Goal: Task Accomplishment & Management: Use online tool/utility

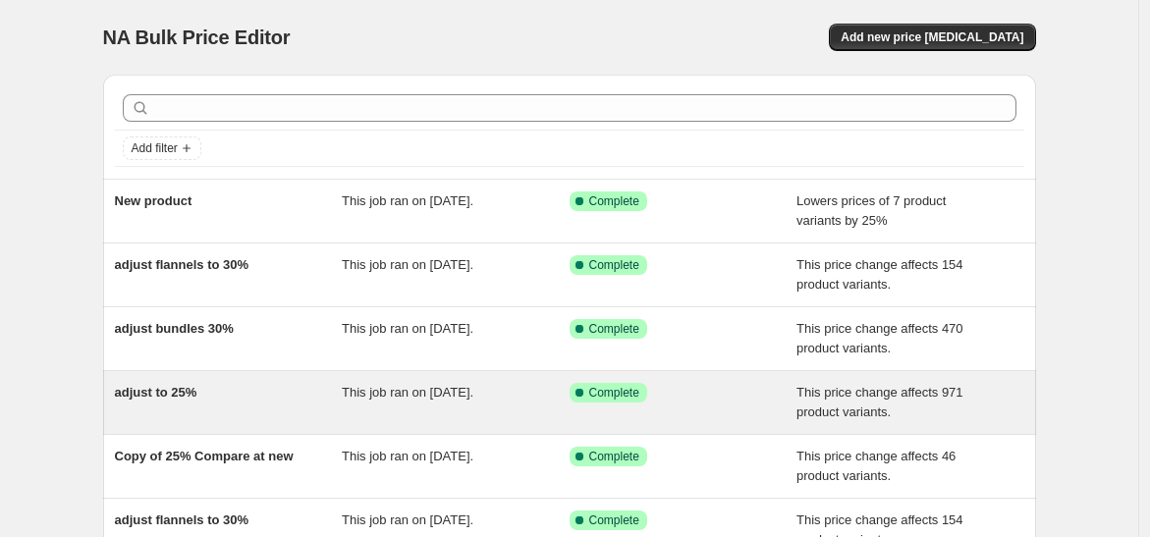
click at [222, 383] on div "adjust to 25%" at bounding box center [229, 402] width 228 height 39
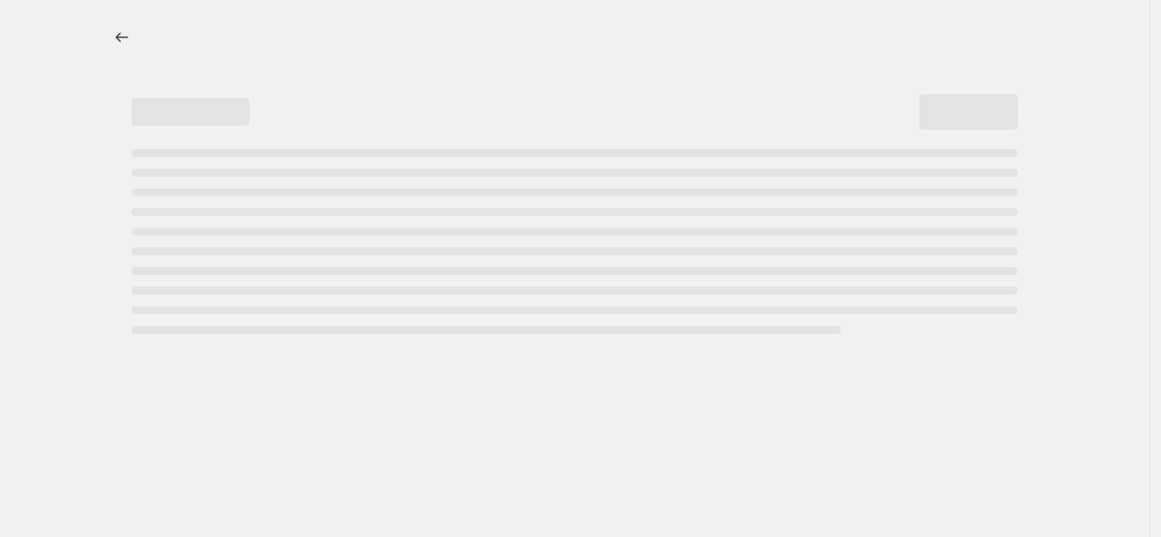
select select "pcap"
select select "no_change"
select select "collection"
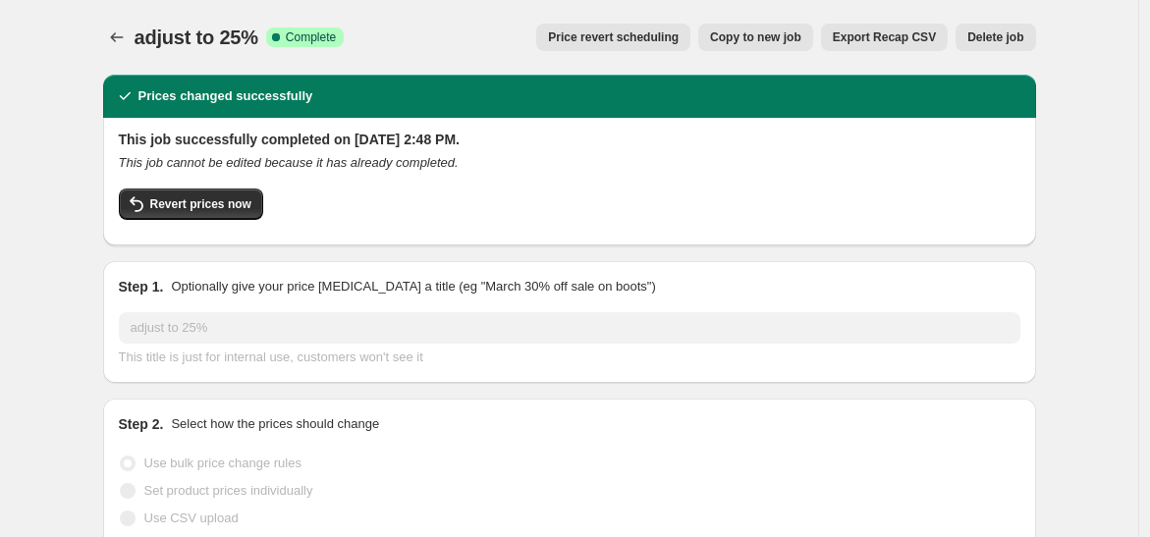
click at [764, 31] on span "Copy to new job" at bounding box center [755, 37] width 91 height 16
select select "pcap"
select select "no_change"
select select "collection"
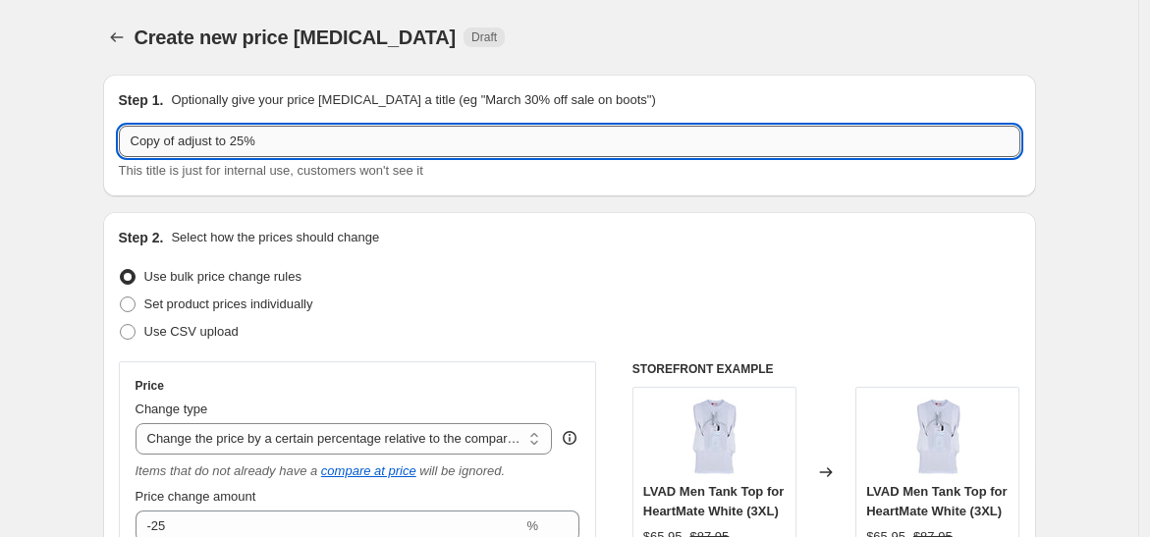
click at [182, 140] on input "Copy of adjust to 25%" at bounding box center [570, 141] width 902 height 31
type input "adjust to 20%"
click at [319, 195] on div "Step 1. Optionally give your price [MEDICAL_DATA] a title (eg "March 30% off sa…" at bounding box center [569, 136] width 933 height 122
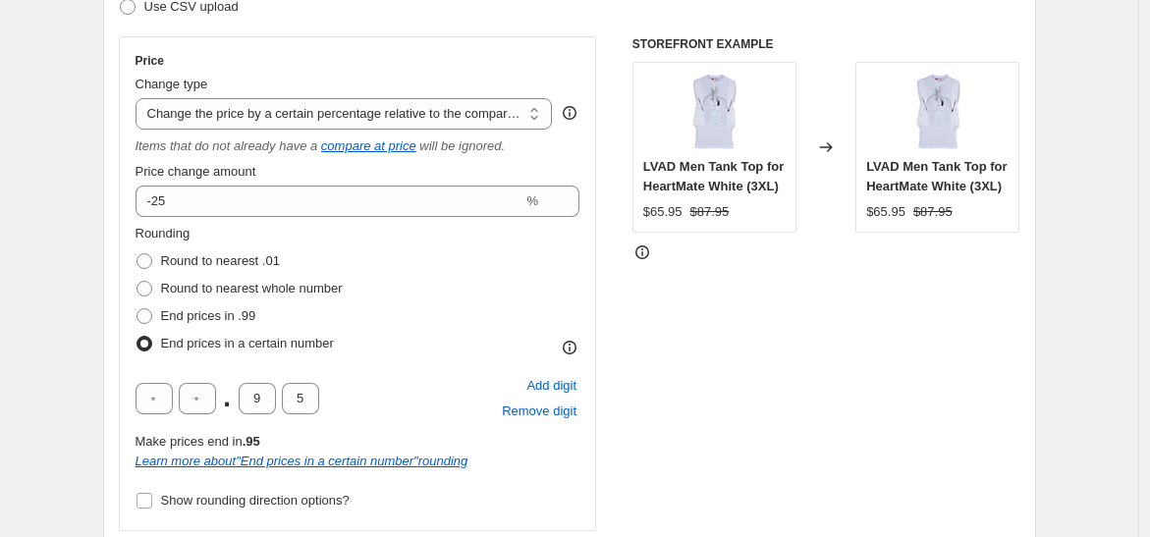
scroll to position [327, 0]
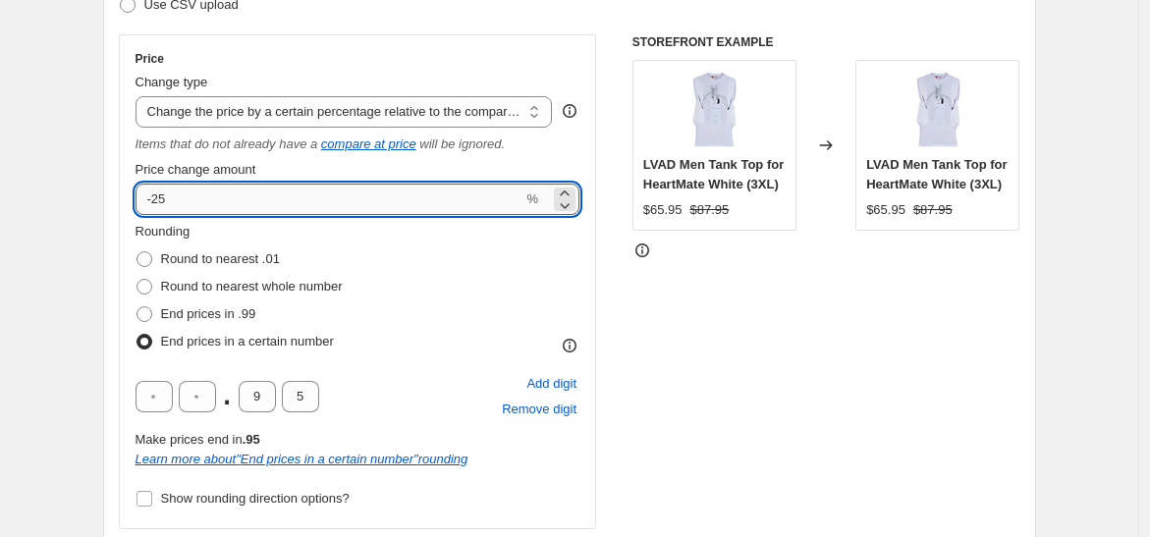
click at [234, 194] on input "-25" at bounding box center [330, 199] width 388 height 31
type input "-20"
click at [343, 260] on div "Round to nearest .01" at bounding box center [239, 260] width 207 height 28
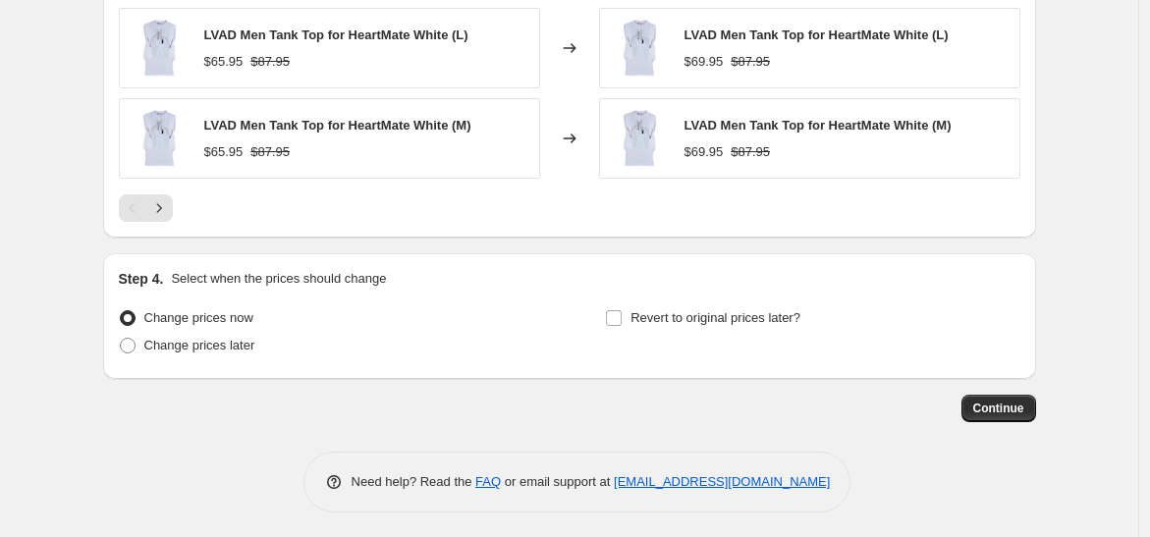
scroll to position [1783, 0]
click at [1021, 400] on span "Continue" at bounding box center [999, 408] width 51 height 16
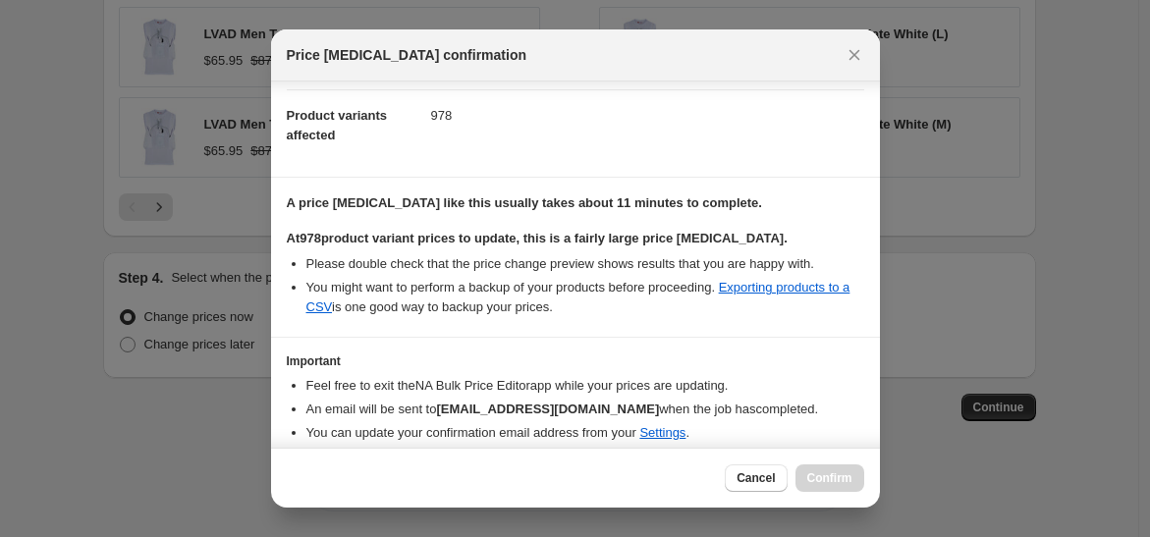
scroll to position [294, 0]
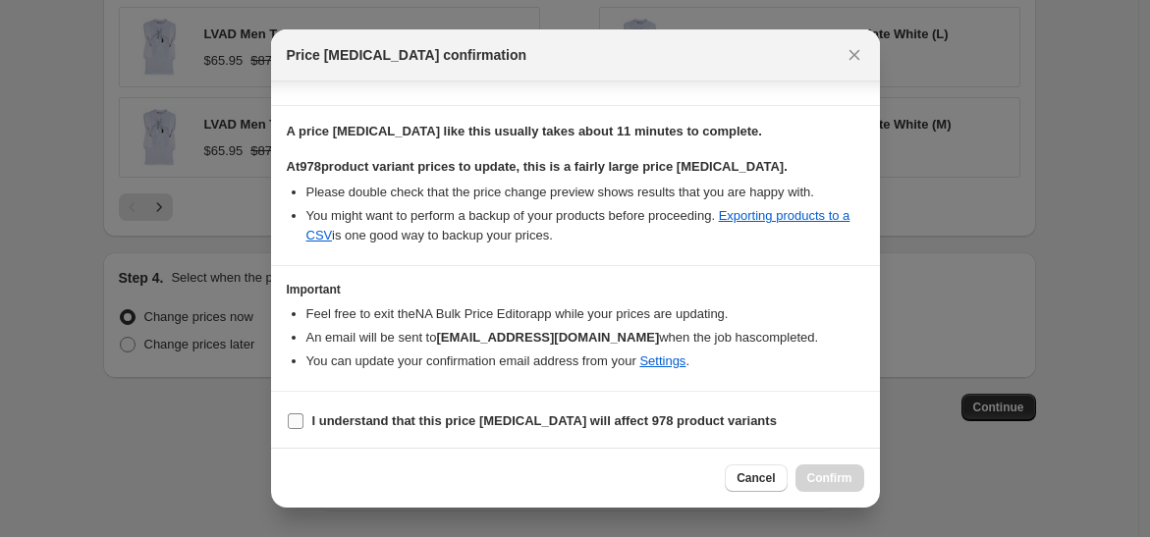
click at [381, 416] on b "I understand that this price [MEDICAL_DATA] will affect 978 product variants" at bounding box center [544, 421] width 465 height 15
click at [304, 416] on input "I understand that this price [MEDICAL_DATA] will affect 978 product variants" at bounding box center [296, 422] width 16 height 16
checkbox input "true"
click at [803, 470] on button "Confirm" at bounding box center [830, 479] width 69 height 28
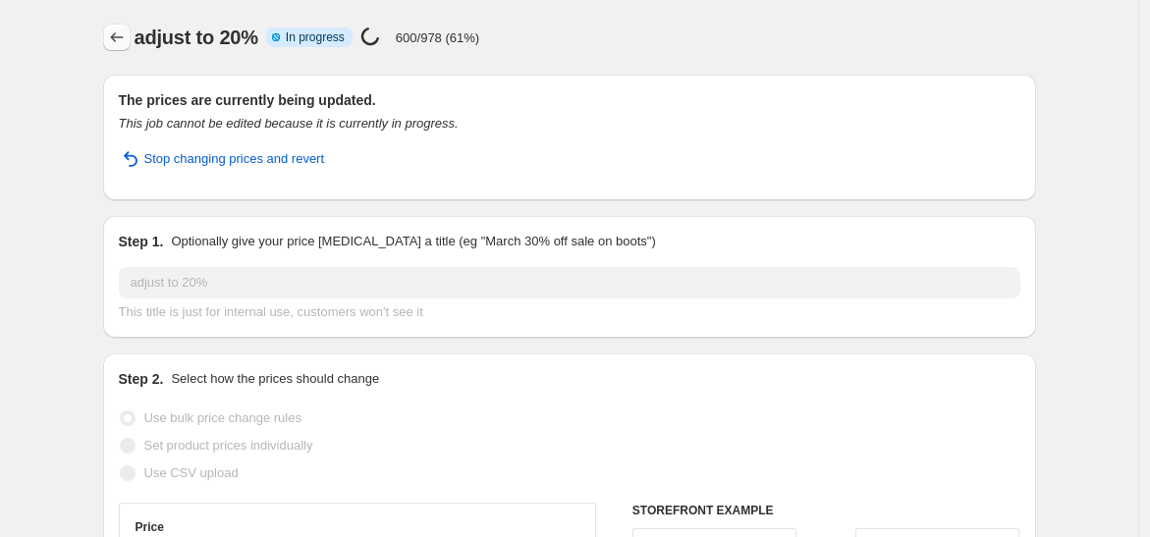
click at [123, 37] on icon "Price change jobs" at bounding box center [117, 38] width 20 height 20
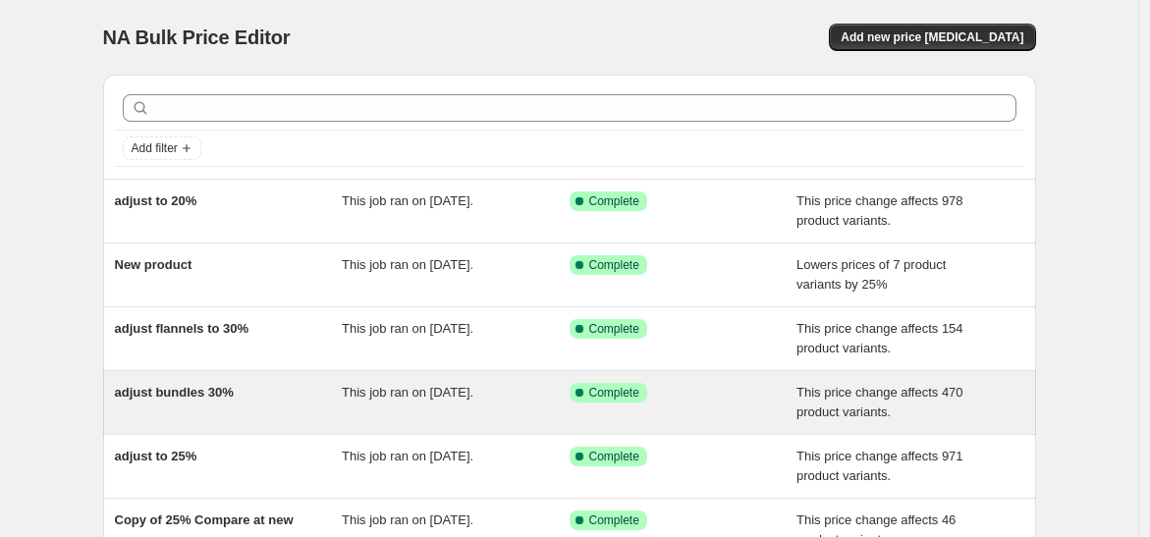
click at [299, 402] on div "adjust bundles 30%" at bounding box center [229, 402] width 228 height 39
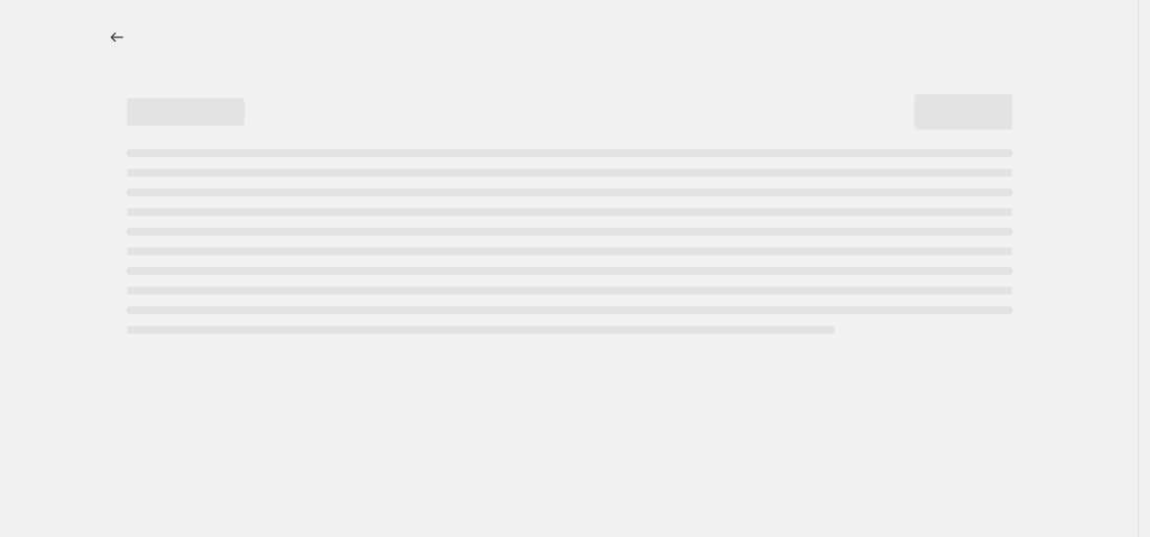
select select "pcap"
select select "no_change"
select select "collection"
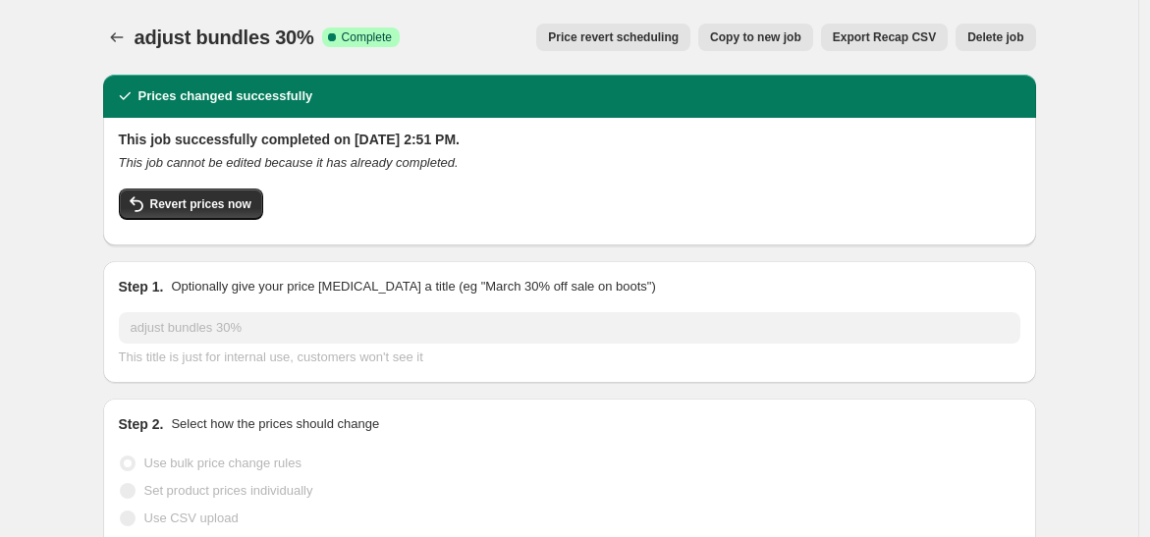
click at [761, 32] on span "Copy to new job" at bounding box center [755, 37] width 91 height 16
select select "pcap"
select select "no_change"
select select "collection"
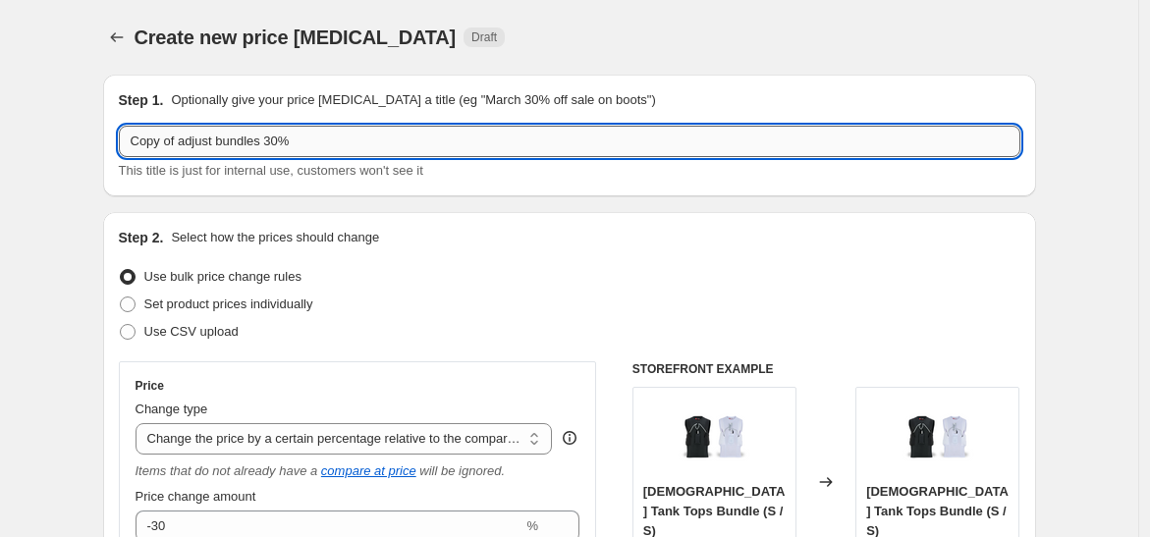
click at [286, 139] on input "Copy of adjust bundles 30%" at bounding box center [570, 141] width 902 height 31
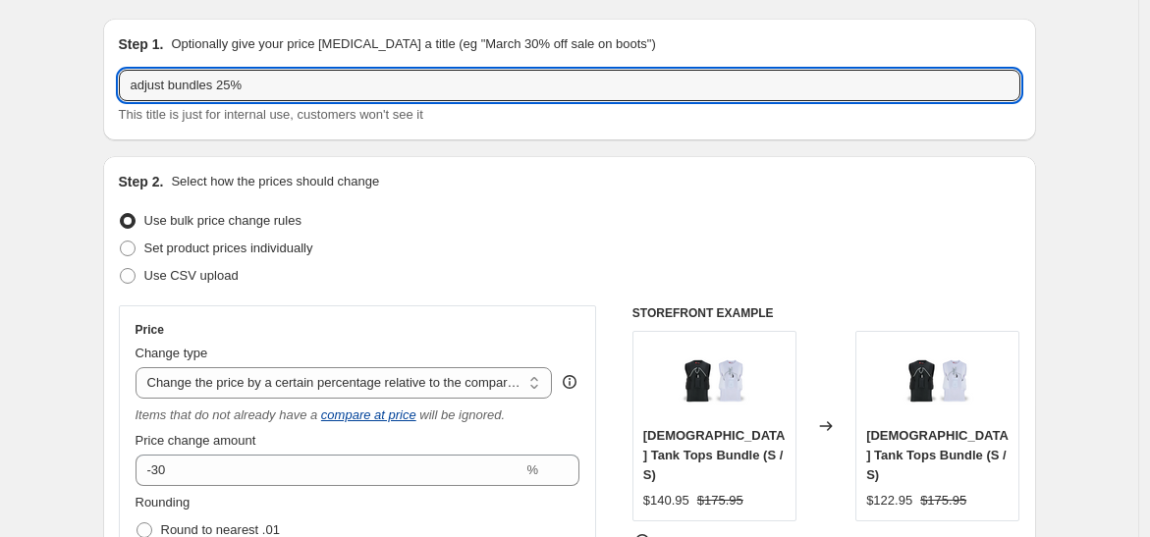
scroll to position [109, 0]
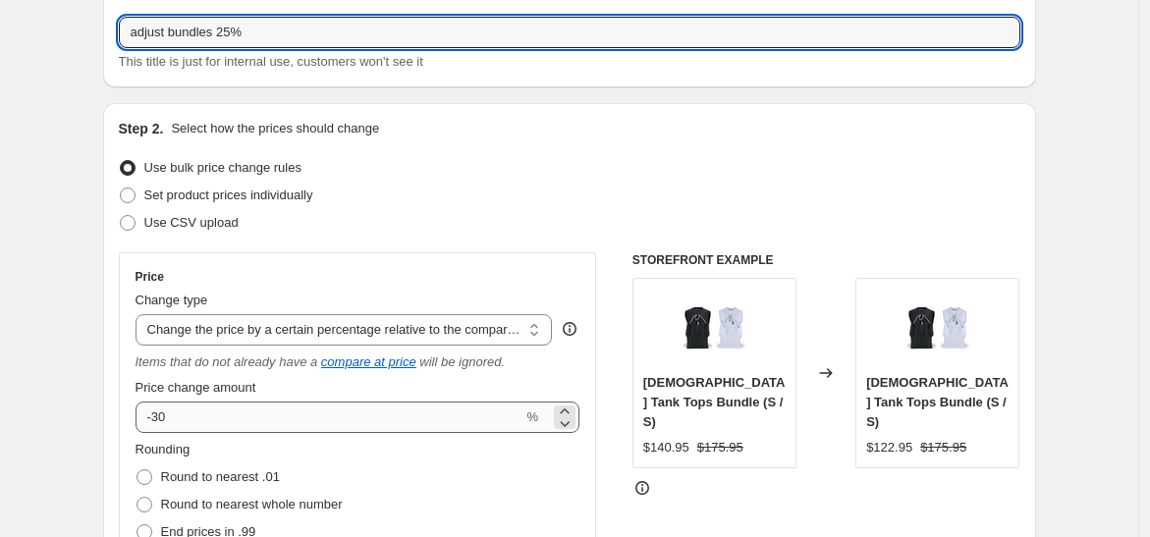
type input "adjust bundles 25%"
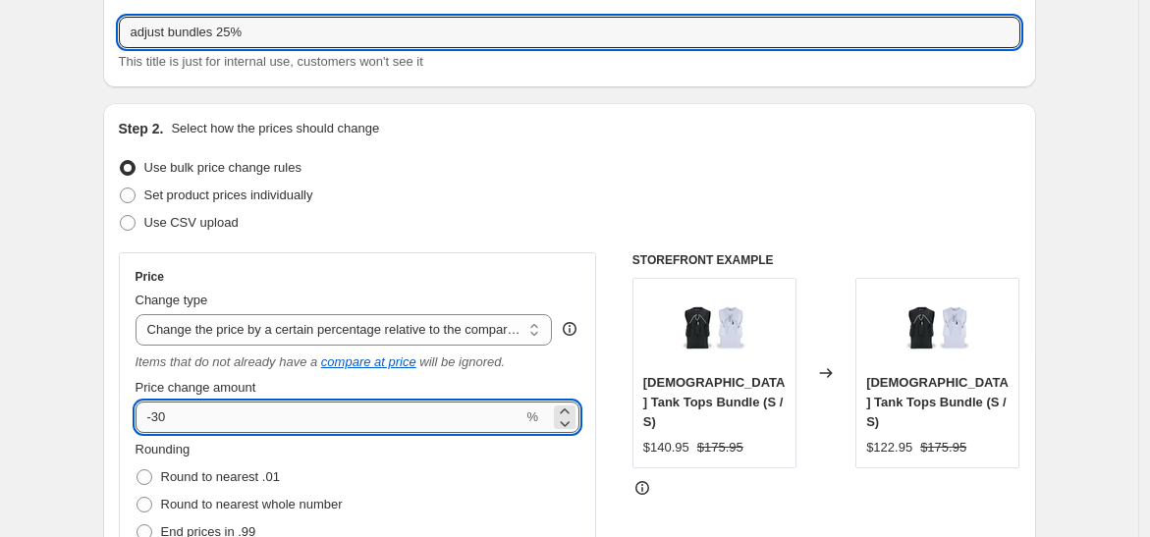
click at [188, 428] on input "-30" at bounding box center [330, 417] width 388 height 31
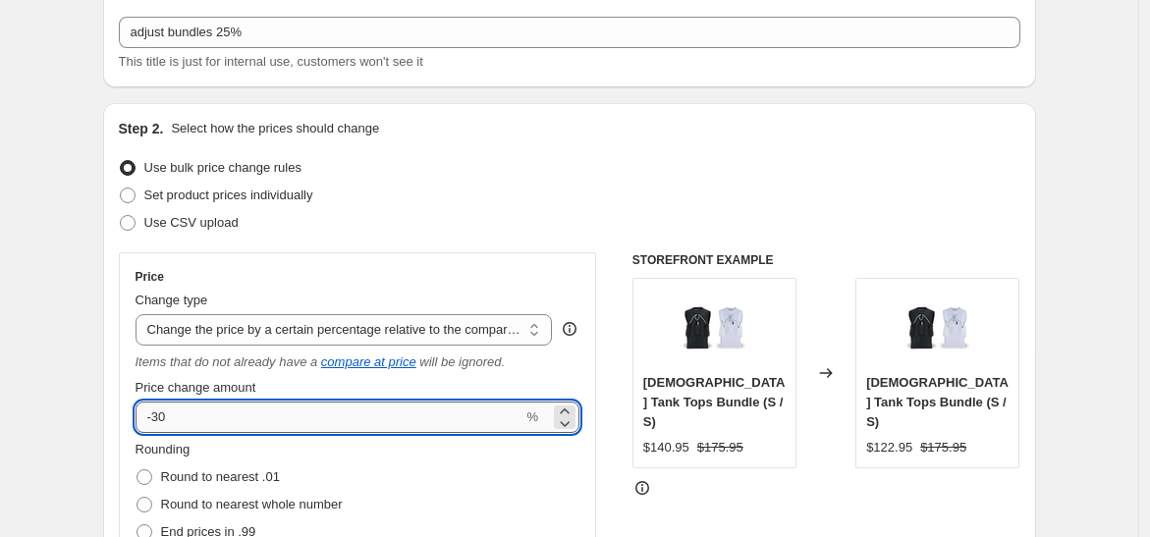
type input "-3"
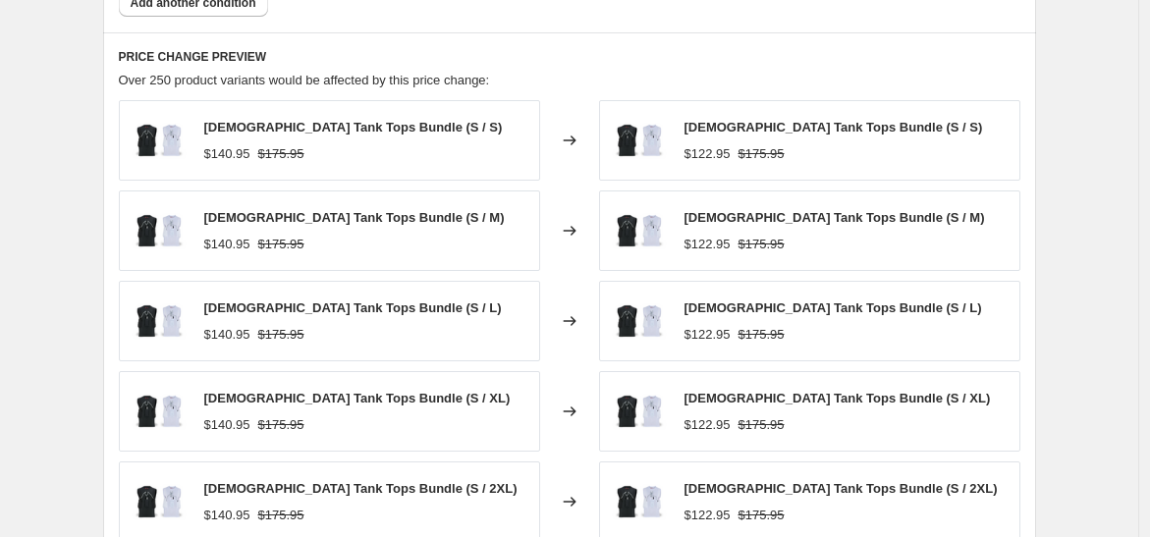
scroll to position [1783, 0]
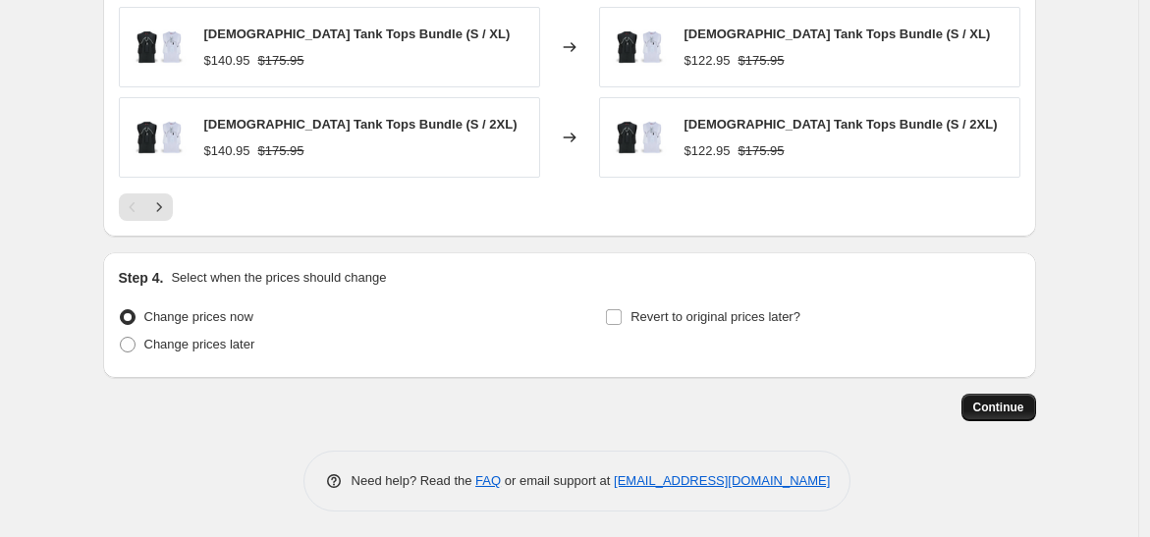
type input "-25"
click at [999, 400] on span "Continue" at bounding box center [999, 408] width 51 height 16
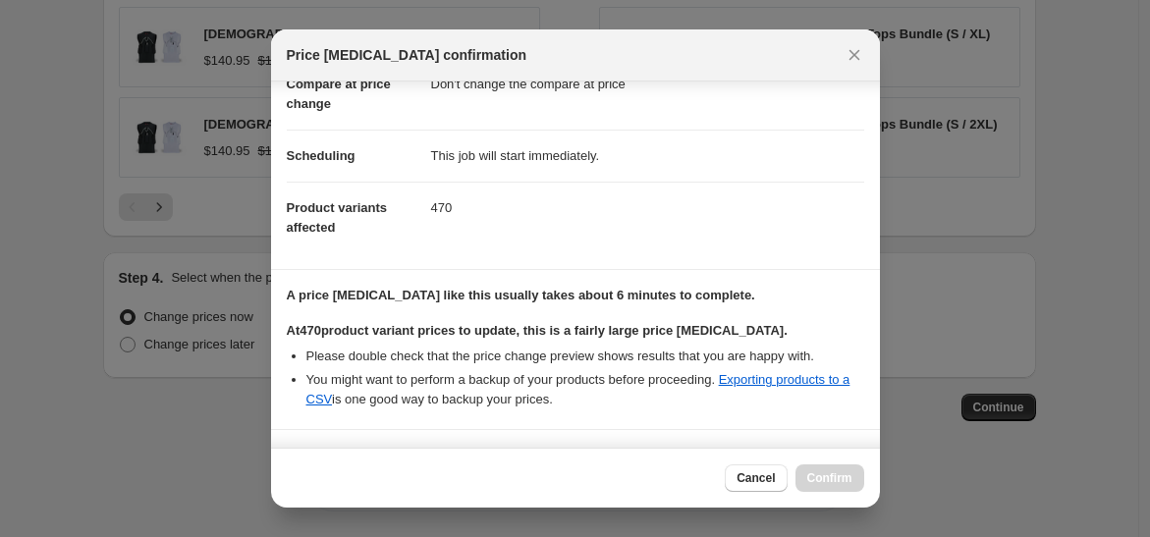
scroll to position [294, 0]
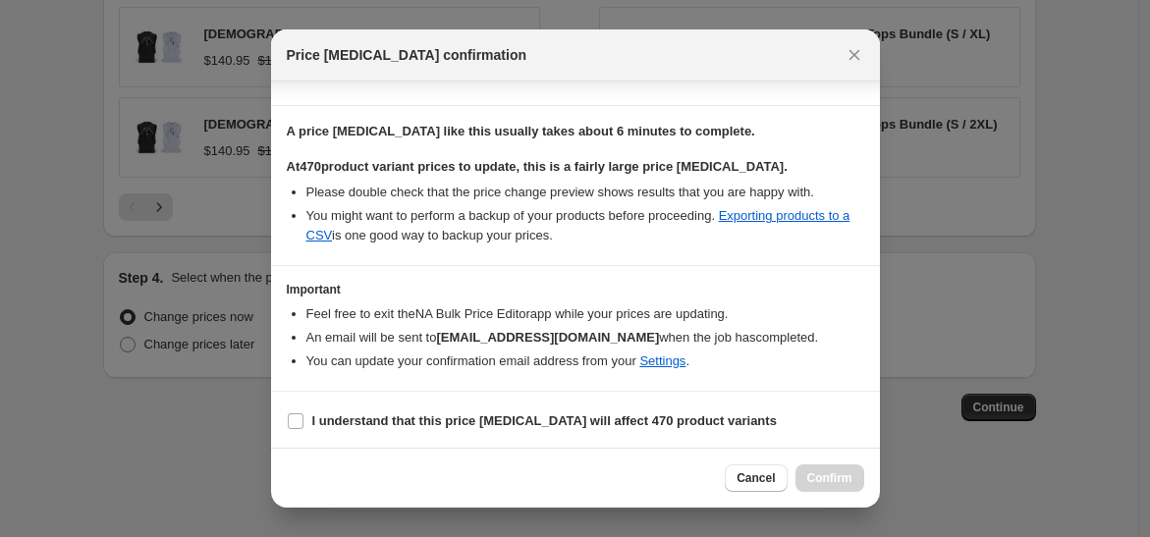
click at [404, 402] on section "I understand that this price [MEDICAL_DATA] will affect 470 product variants" at bounding box center [575, 421] width 609 height 59
click at [401, 416] on b "I understand that this price [MEDICAL_DATA] will affect 470 product variants" at bounding box center [544, 421] width 465 height 15
click at [304, 416] on input "I understand that this price [MEDICAL_DATA] will affect 470 product variants" at bounding box center [296, 422] width 16 height 16
checkbox input "true"
click at [825, 479] on span "Confirm" at bounding box center [830, 479] width 45 height 16
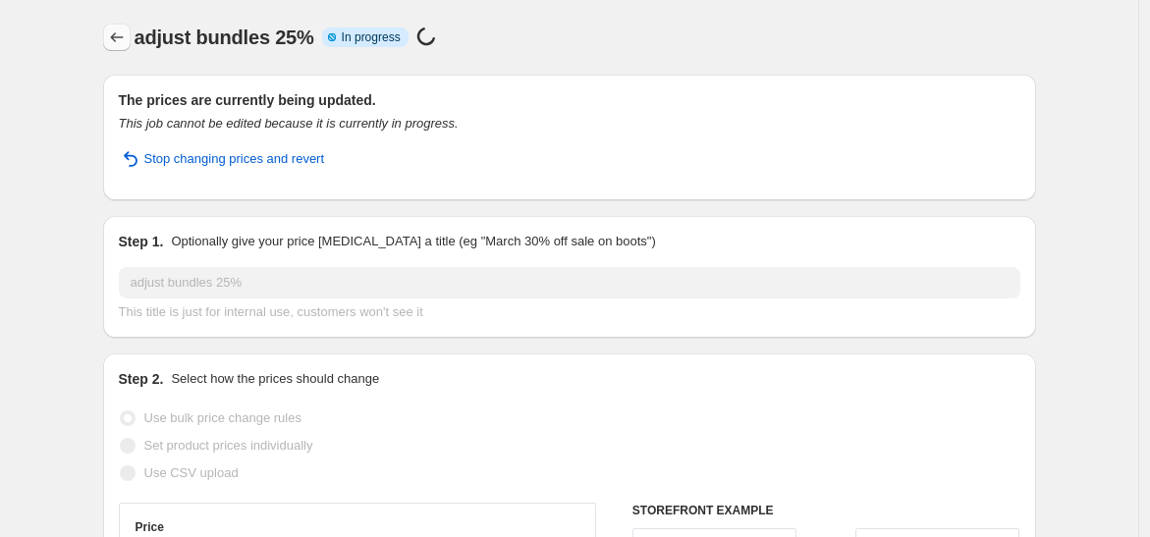
click at [121, 37] on icon "Price change jobs" at bounding box center [117, 38] width 20 height 20
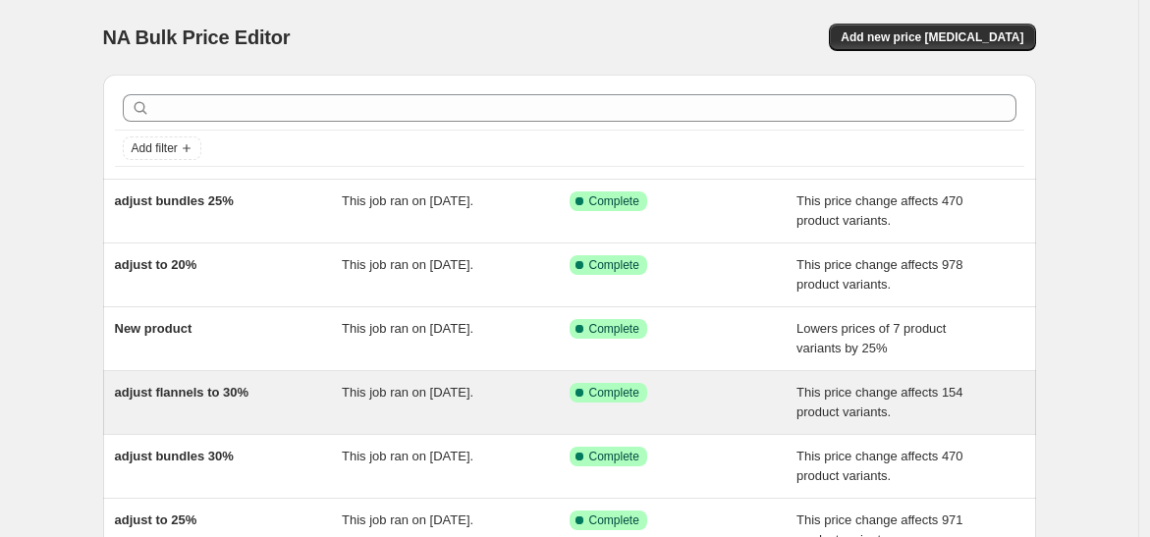
click at [280, 406] on div "adjust flannels to 30%" at bounding box center [229, 402] width 228 height 39
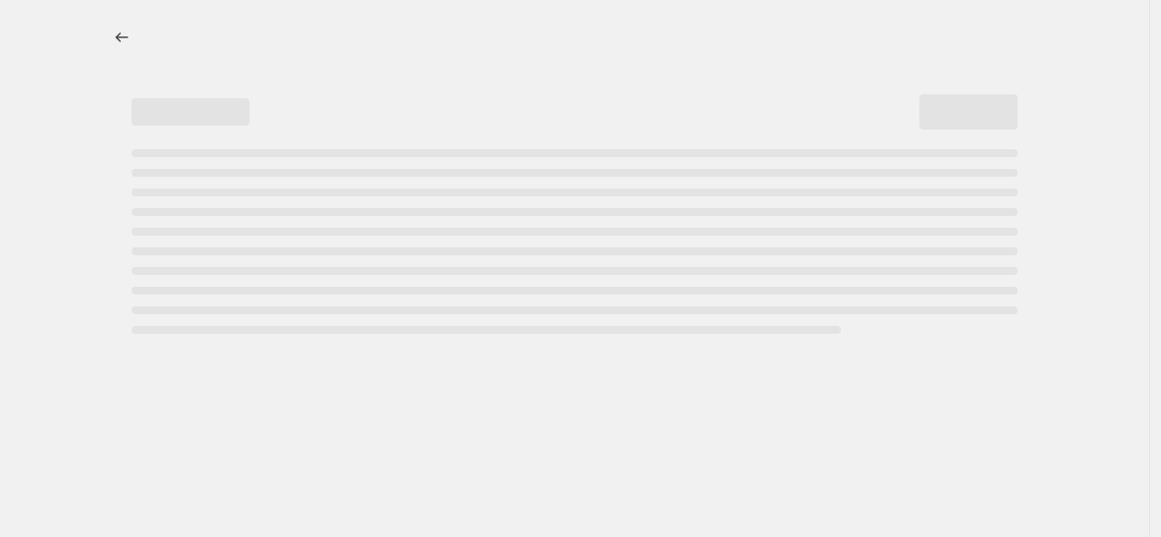
select select "pcap"
select select "no_change"
select select "collection"
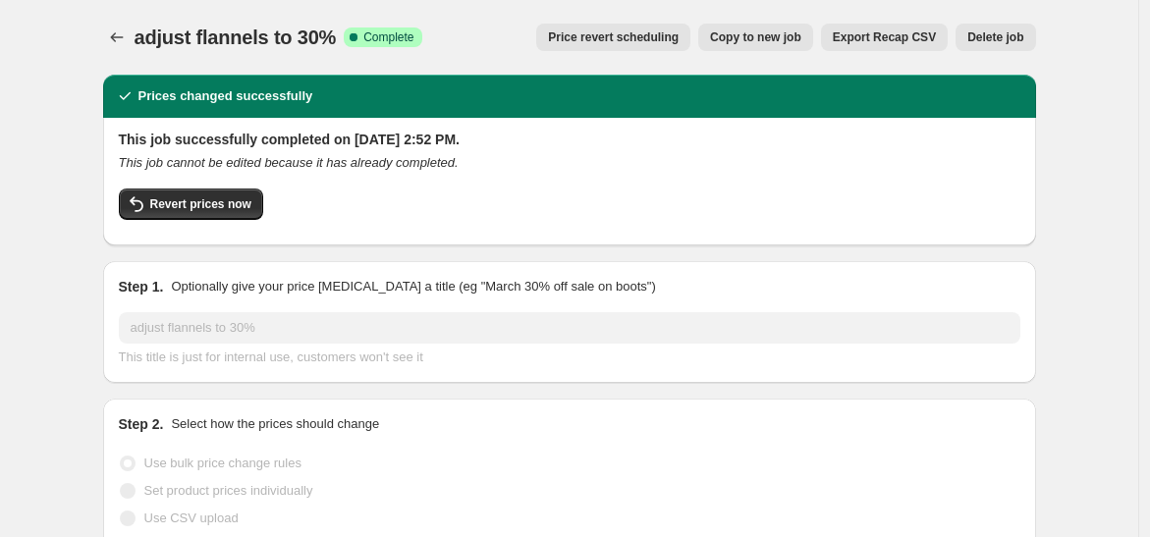
click at [781, 42] on span "Copy to new job" at bounding box center [755, 37] width 91 height 16
select select "pcap"
select select "no_change"
select select "collection"
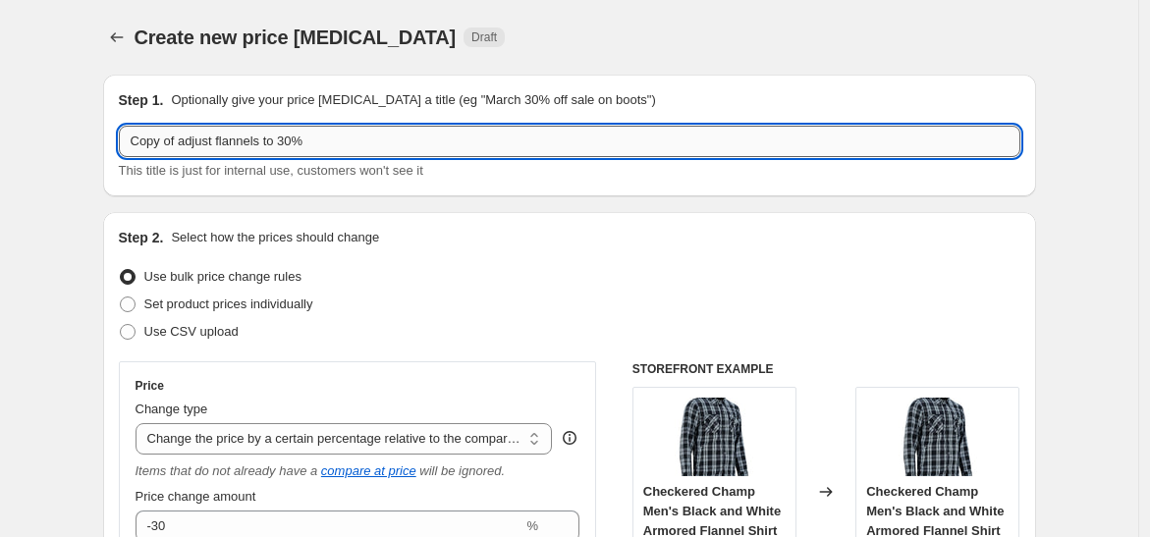
click at [187, 142] on input "Copy of adjust flannels to 30%" at bounding box center [570, 141] width 902 height 31
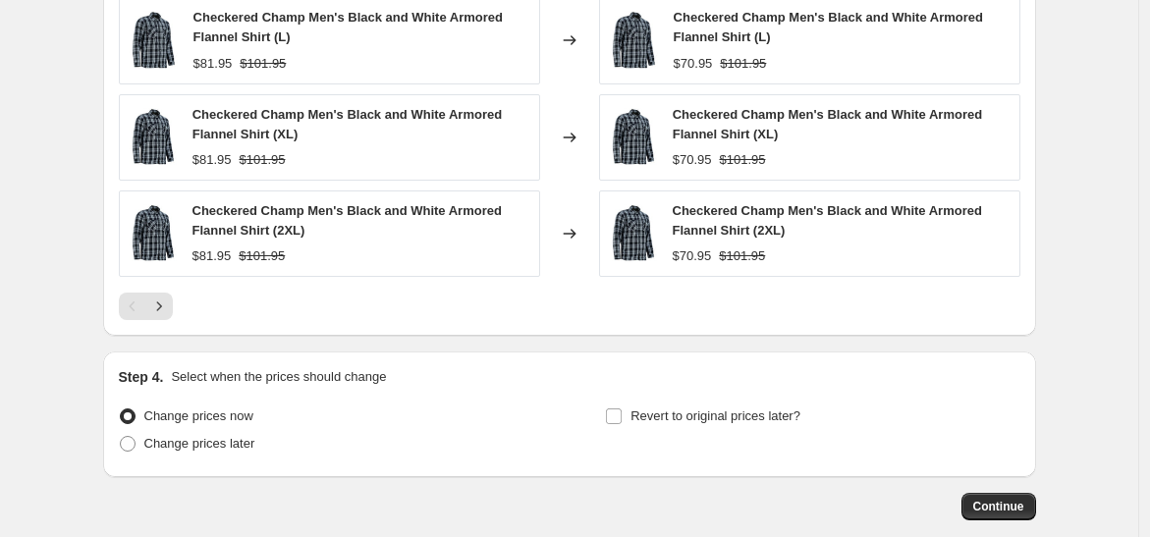
scroll to position [1858, 0]
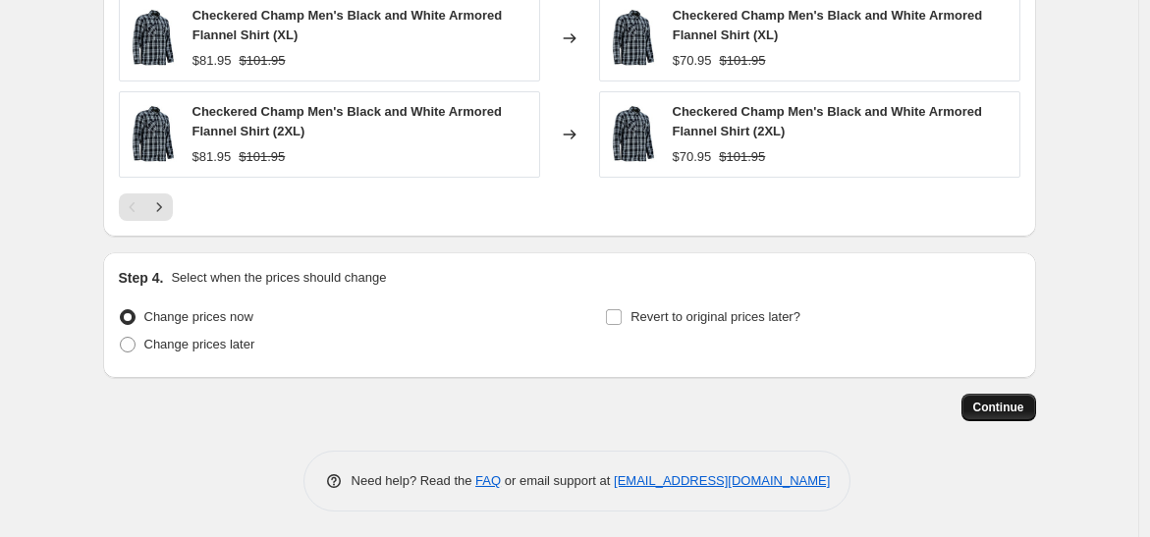
type input "adjust flannels to 30%"
click at [1006, 404] on span "Continue" at bounding box center [999, 408] width 51 height 16
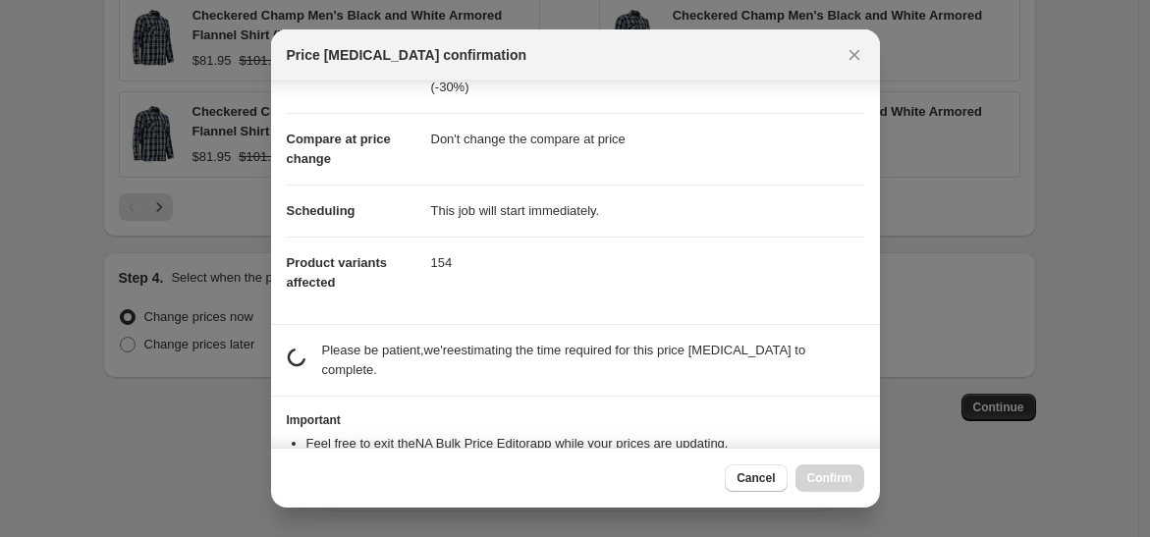
scroll to position [126, 0]
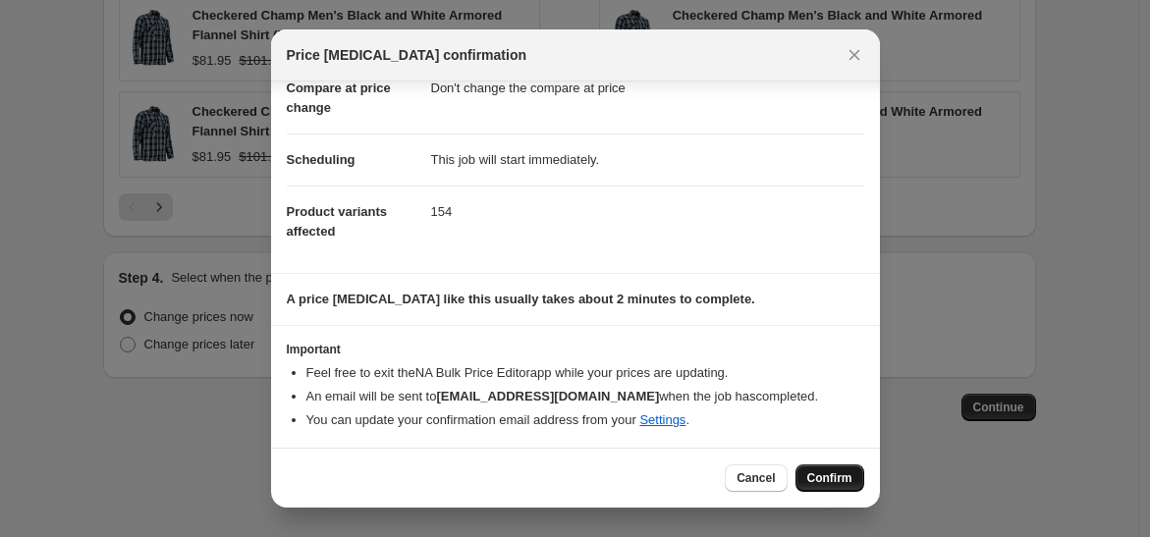
click at [813, 475] on span "Confirm" at bounding box center [830, 479] width 45 height 16
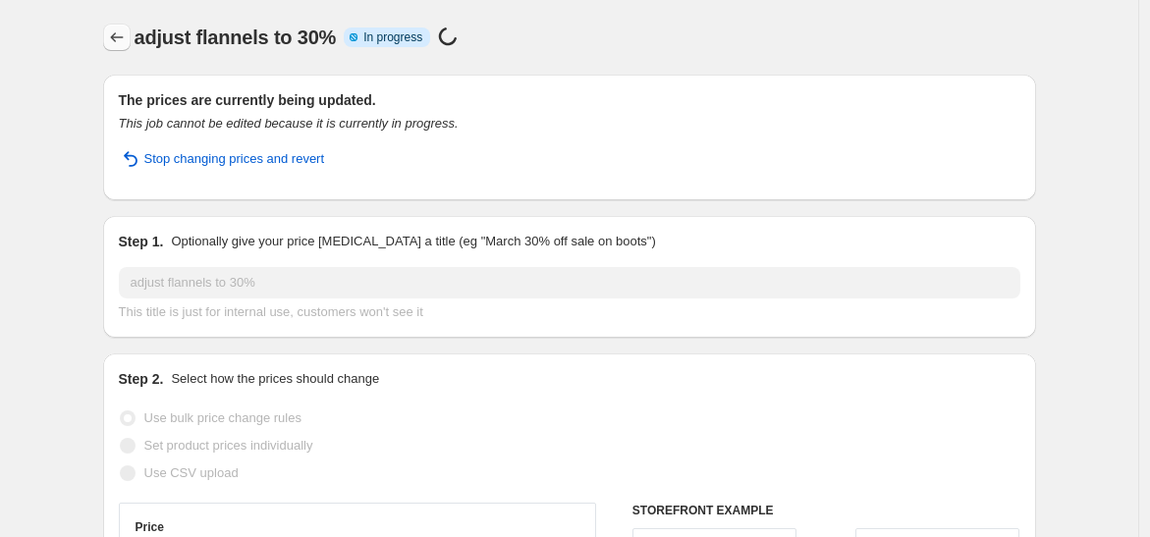
click at [112, 45] on icon "Price change jobs" at bounding box center [117, 38] width 20 height 20
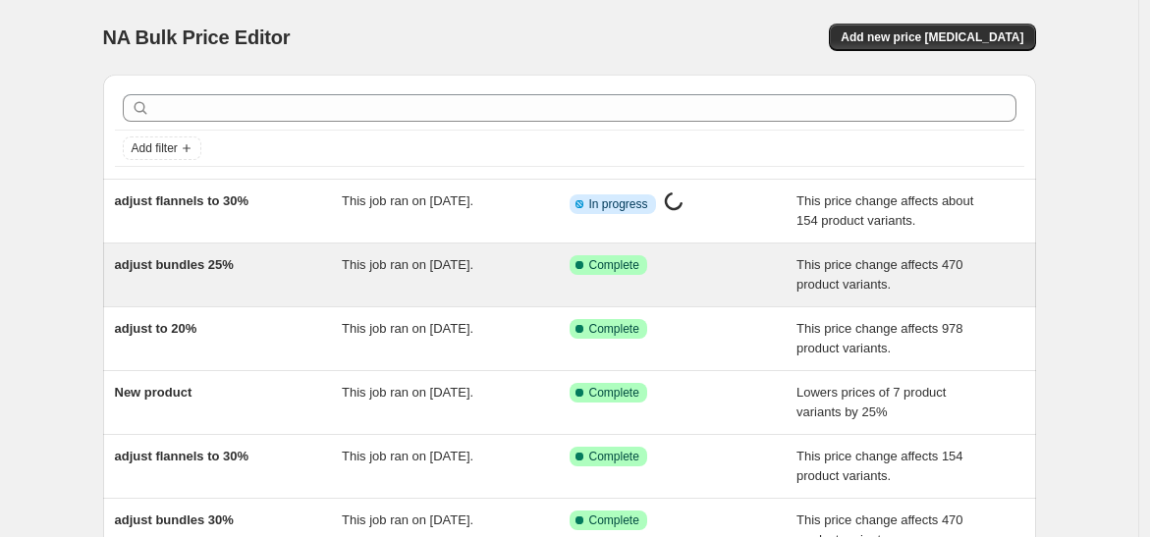
scroll to position [109, 0]
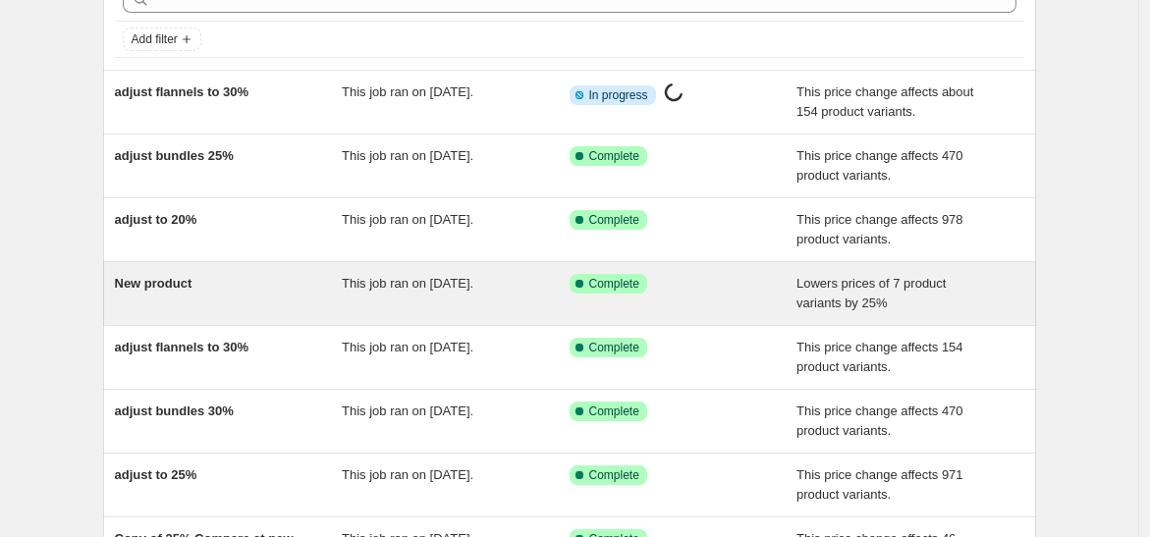
click at [314, 293] on div "New product" at bounding box center [229, 293] width 228 height 39
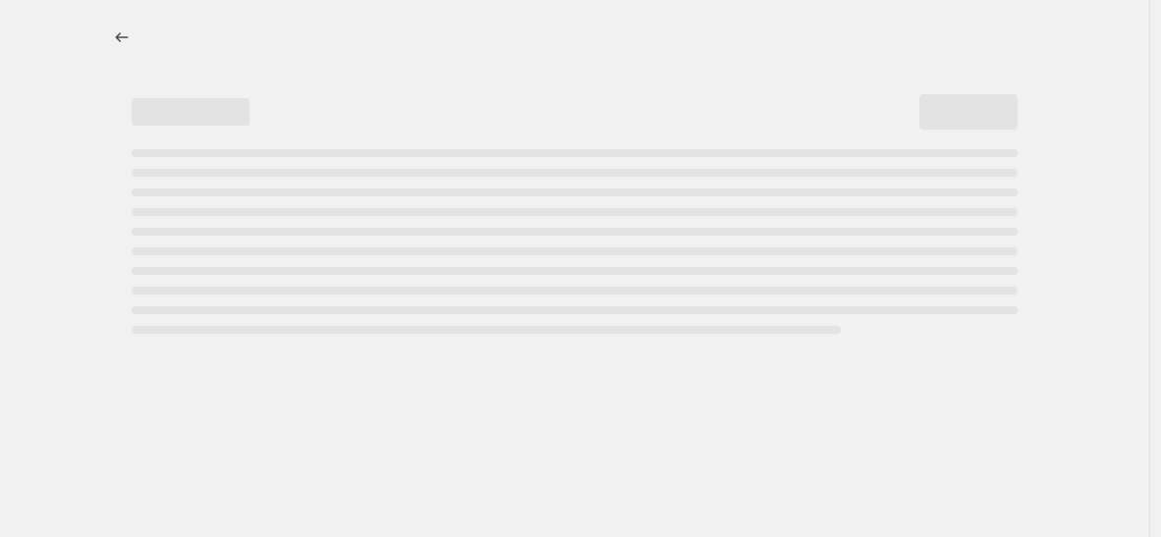
select select "percentage"
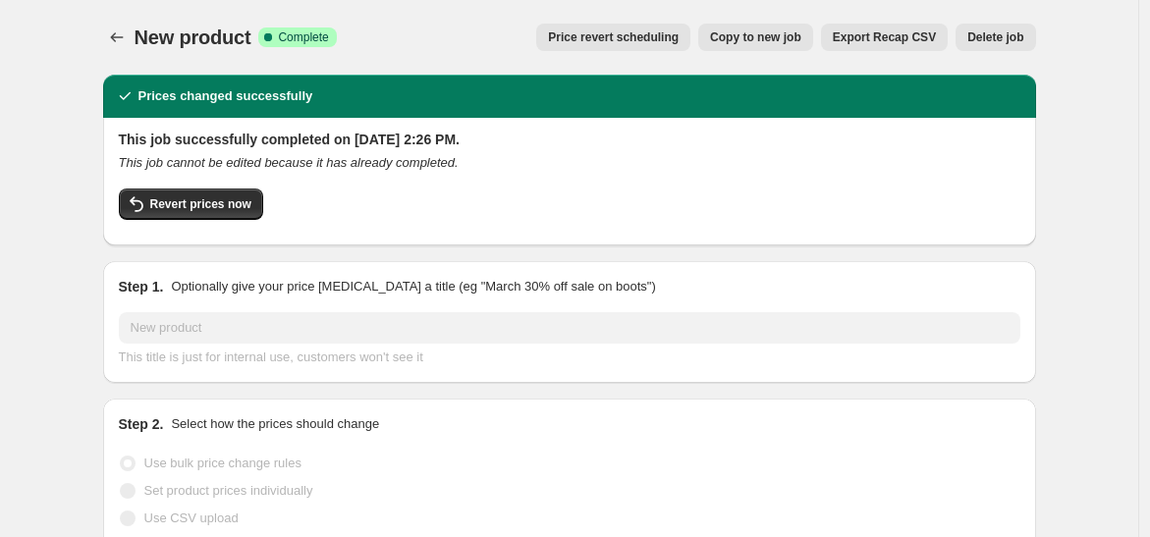
click at [780, 32] on span "Copy to new job" at bounding box center [755, 37] width 91 height 16
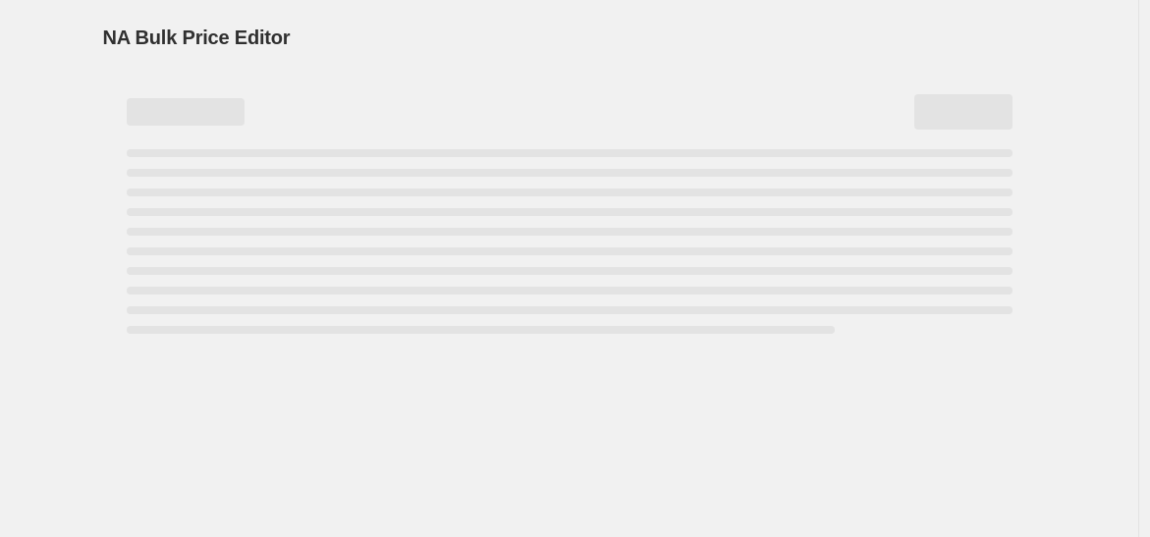
select select "percentage"
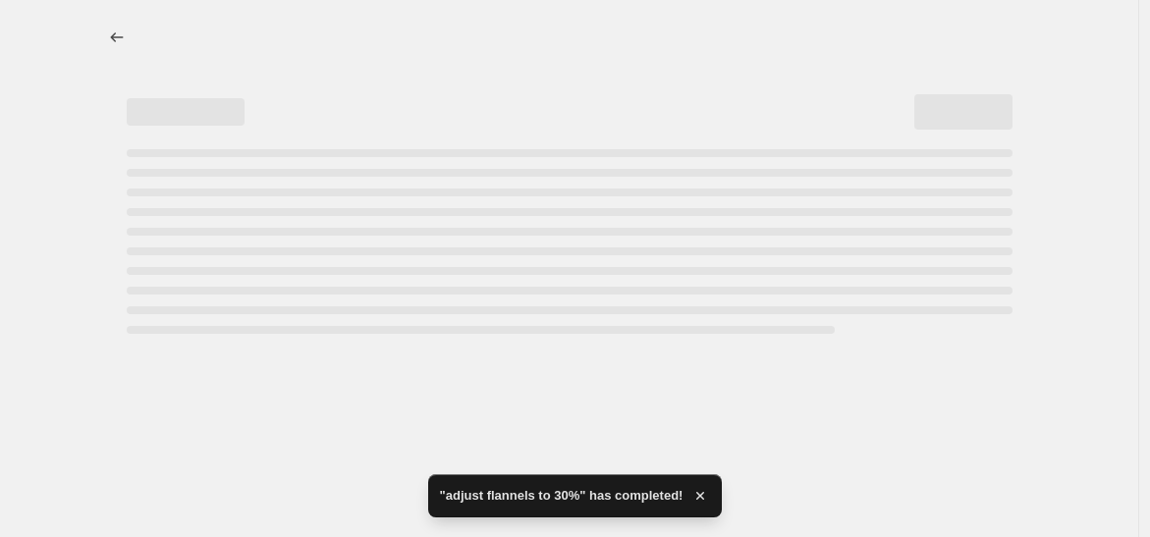
select select "percentage"
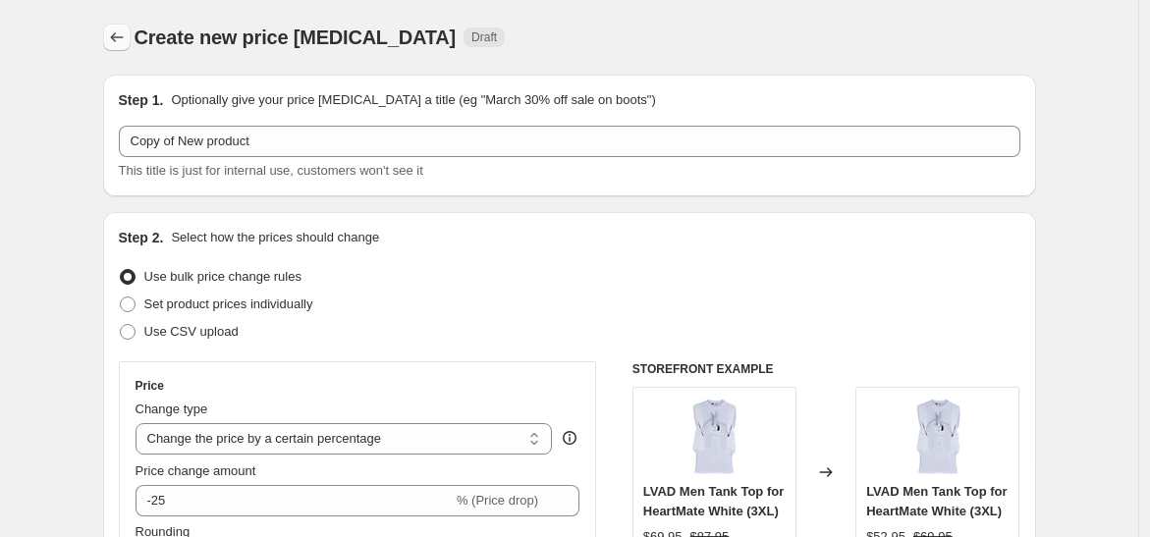
click at [120, 26] on button "Price change jobs" at bounding box center [117, 38] width 28 height 28
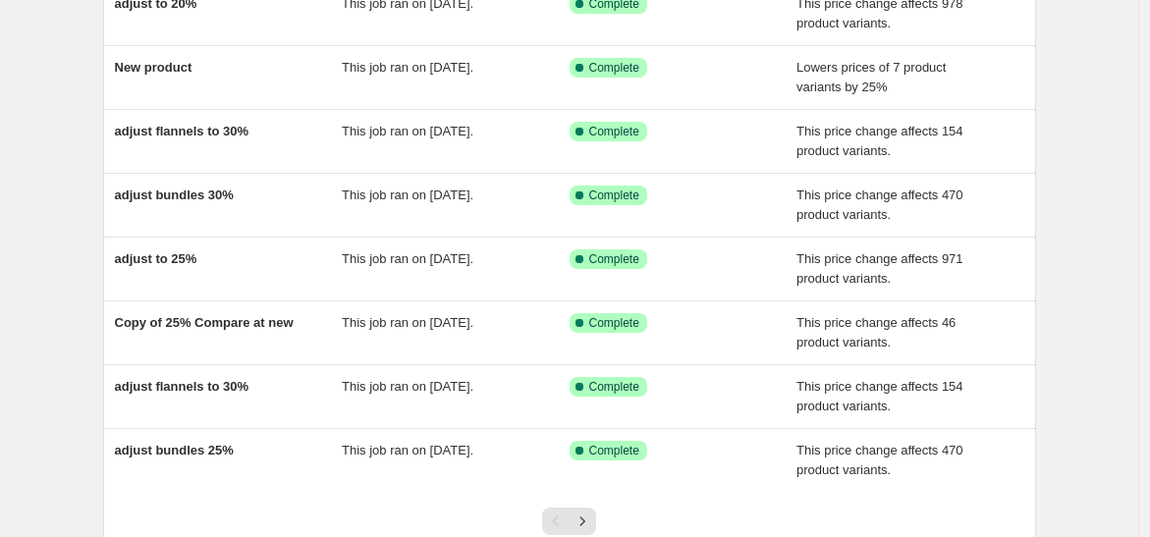
scroll to position [327, 0]
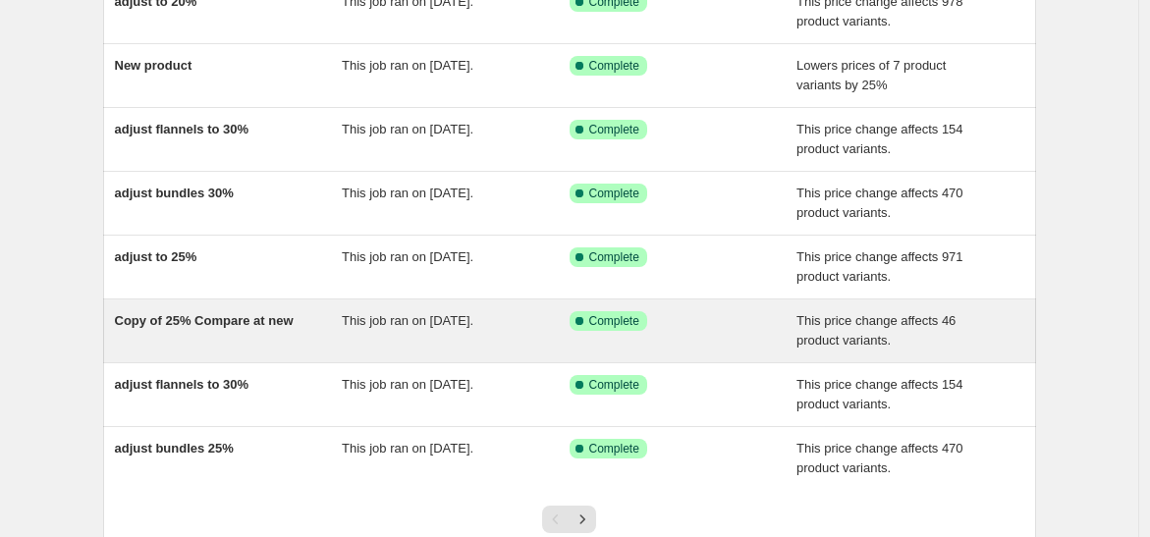
click at [329, 330] on div "Copy of 25% Compare at new" at bounding box center [229, 330] width 228 height 39
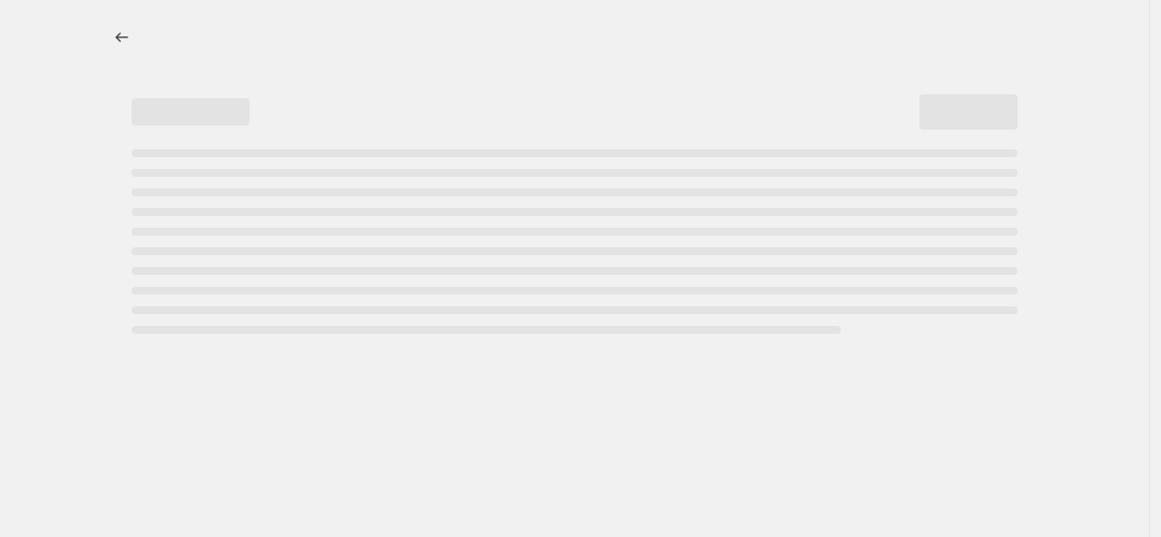
select select "pcap"
select select "no_change"
select select "collection"
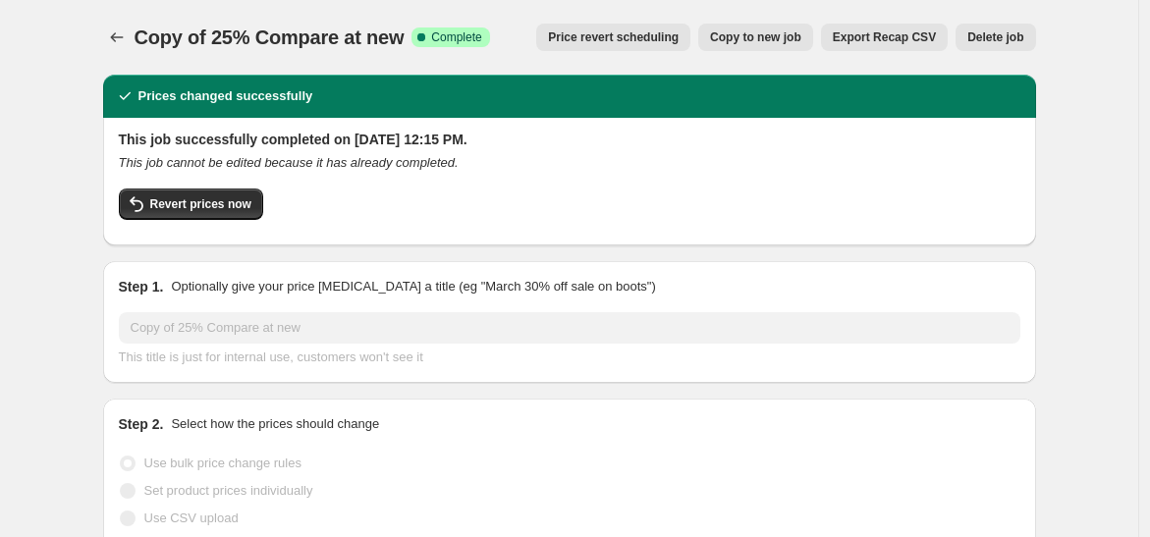
click at [783, 37] on span "Copy to new job" at bounding box center [755, 37] width 91 height 16
select select "pcap"
select select "no_change"
select select "collection"
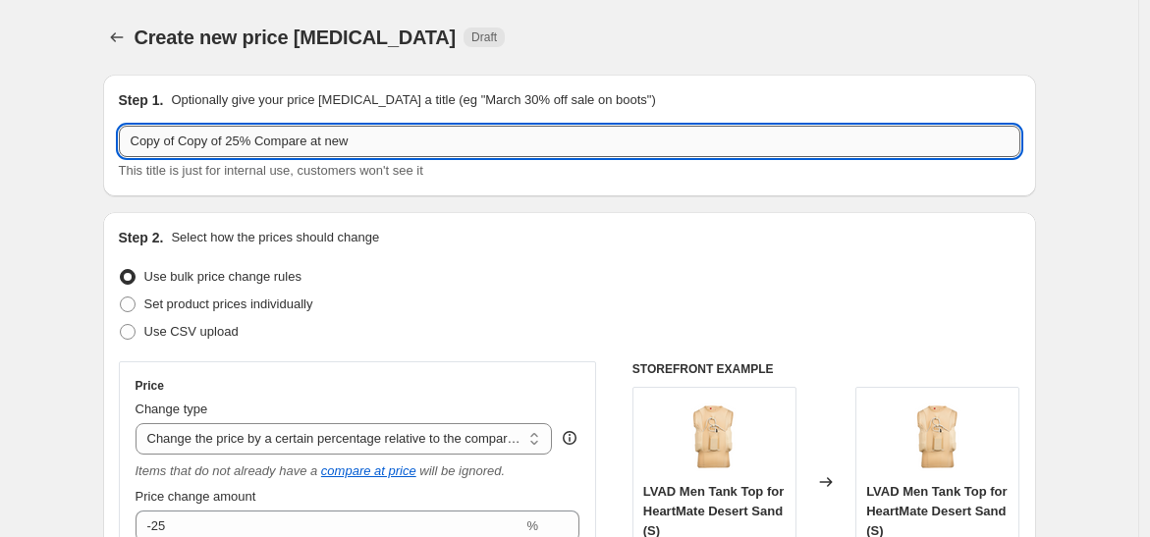
click at [217, 136] on input "Copy of Copy of 25% Compare at new" at bounding box center [570, 141] width 902 height 31
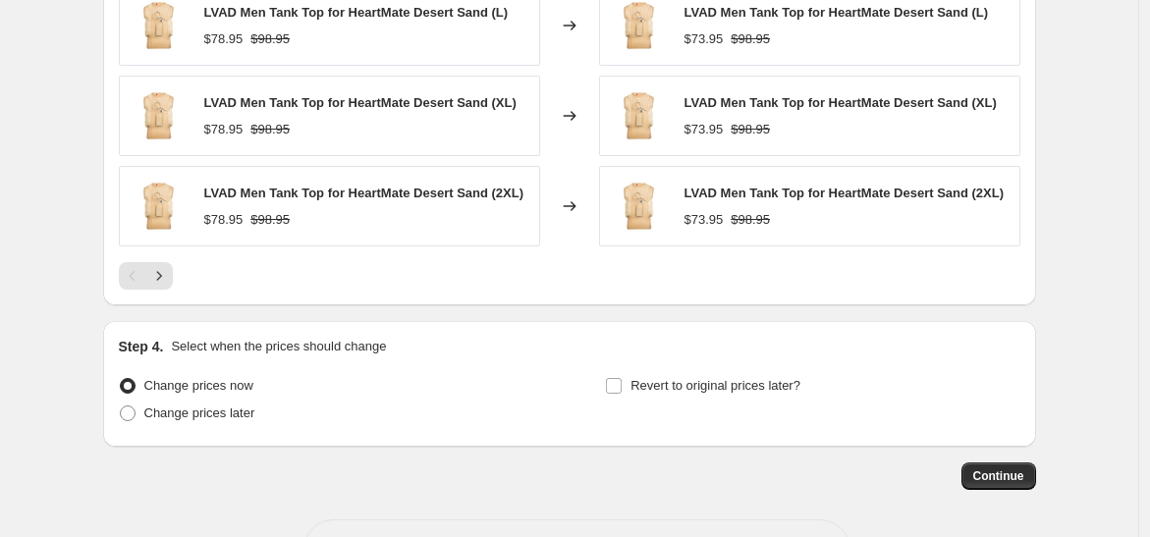
scroll to position [1783, 0]
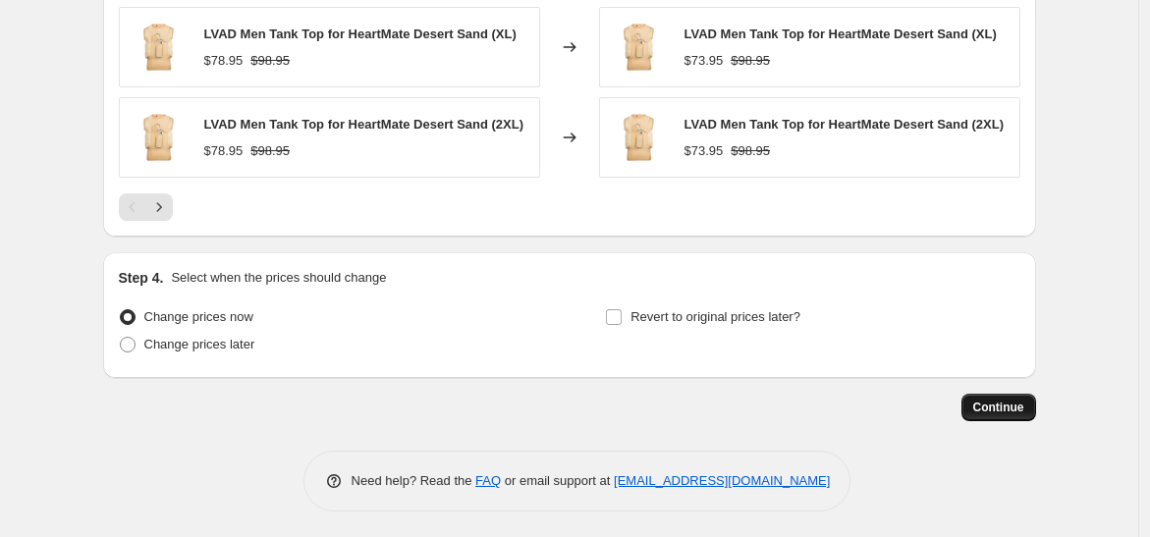
type input "25% Compare at new"
click at [1017, 402] on span "Continue" at bounding box center [999, 408] width 51 height 16
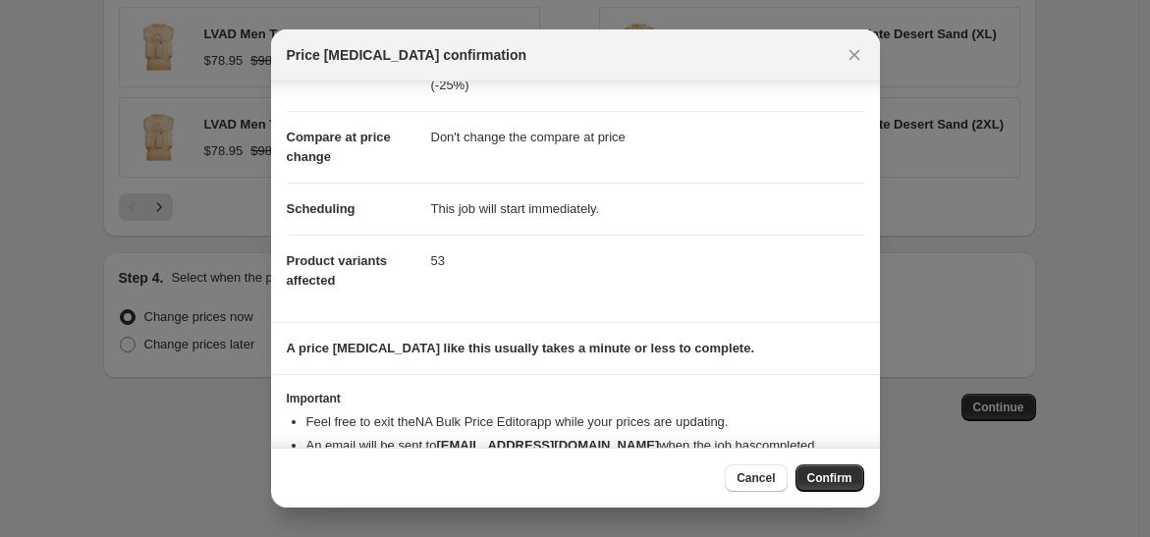
scroll to position [126, 0]
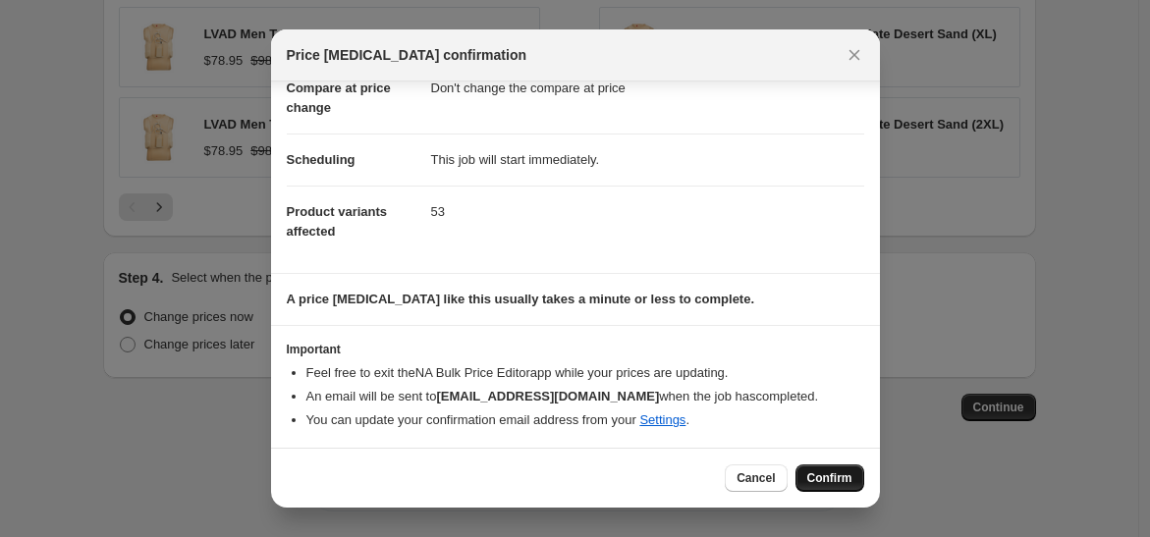
click at [810, 480] on span "Confirm" at bounding box center [830, 479] width 45 height 16
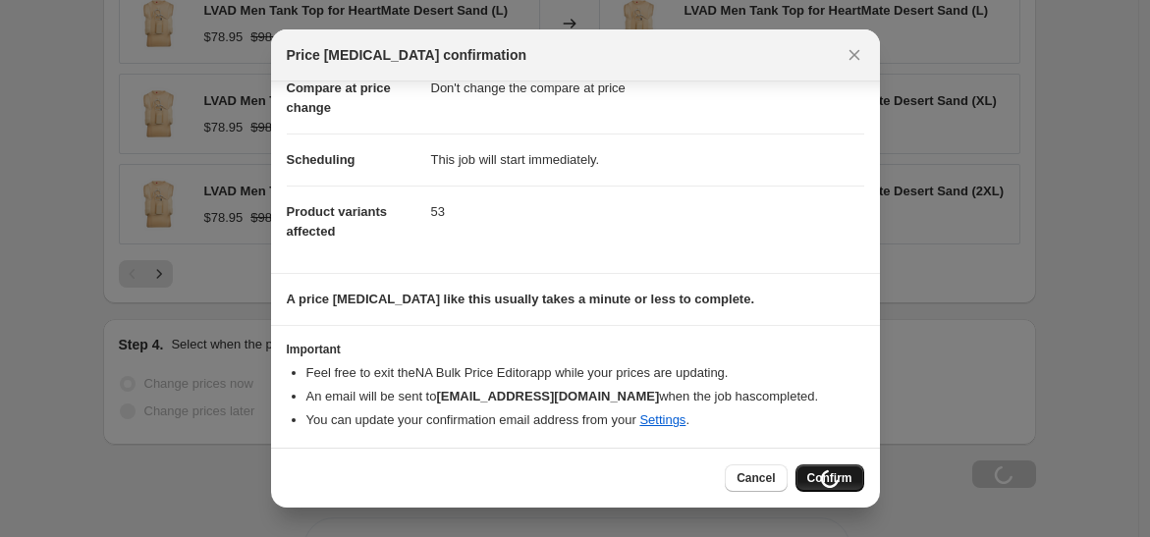
scroll to position [1849, 0]
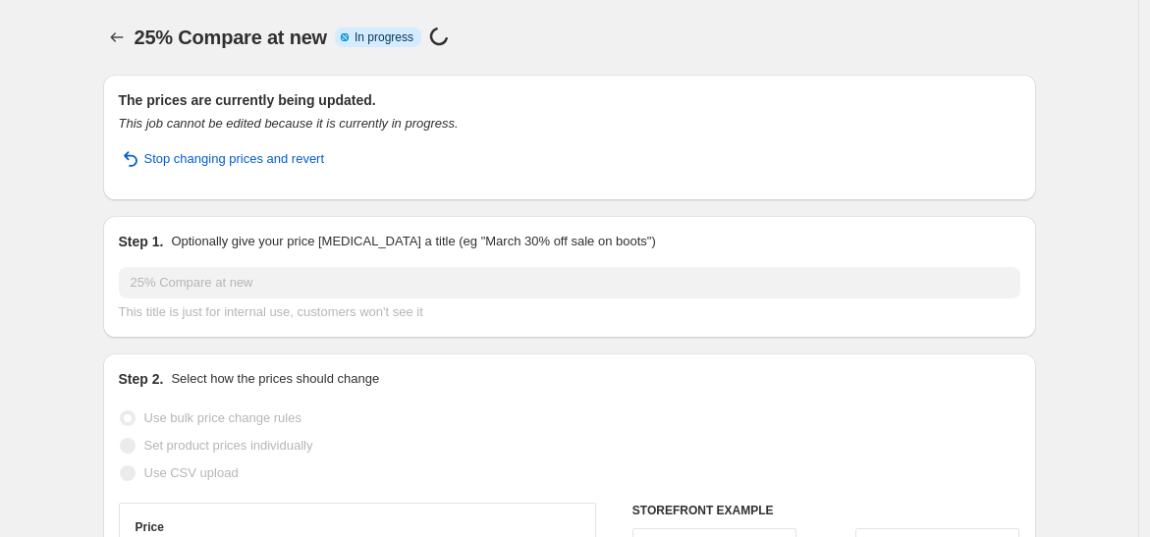
select select "pcap"
select select "no_change"
select select "collection"
